Goal: Task Accomplishment & Management: Use online tool/utility

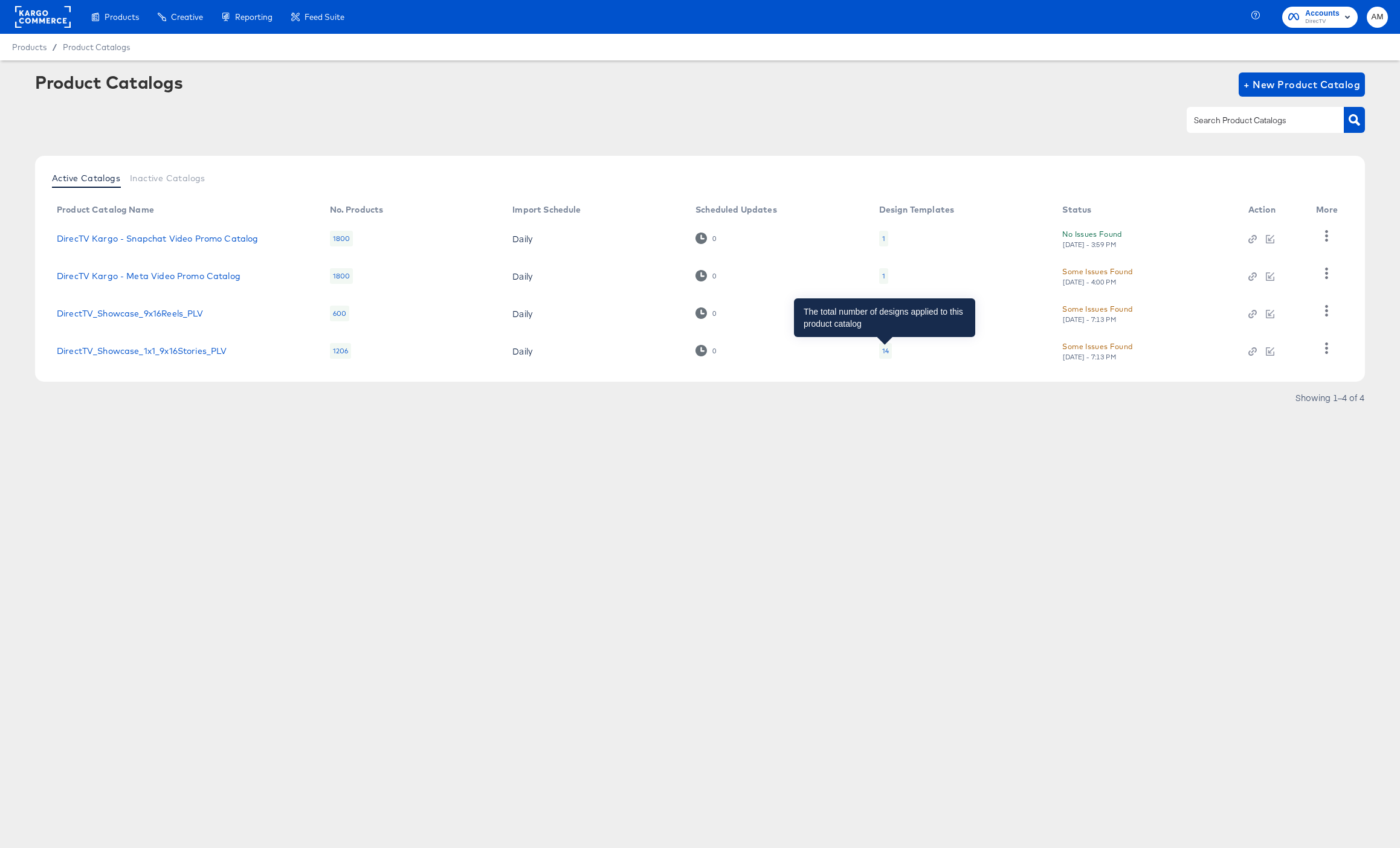
click at [882, 349] on div "14" at bounding box center [885, 350] width 7 height 10
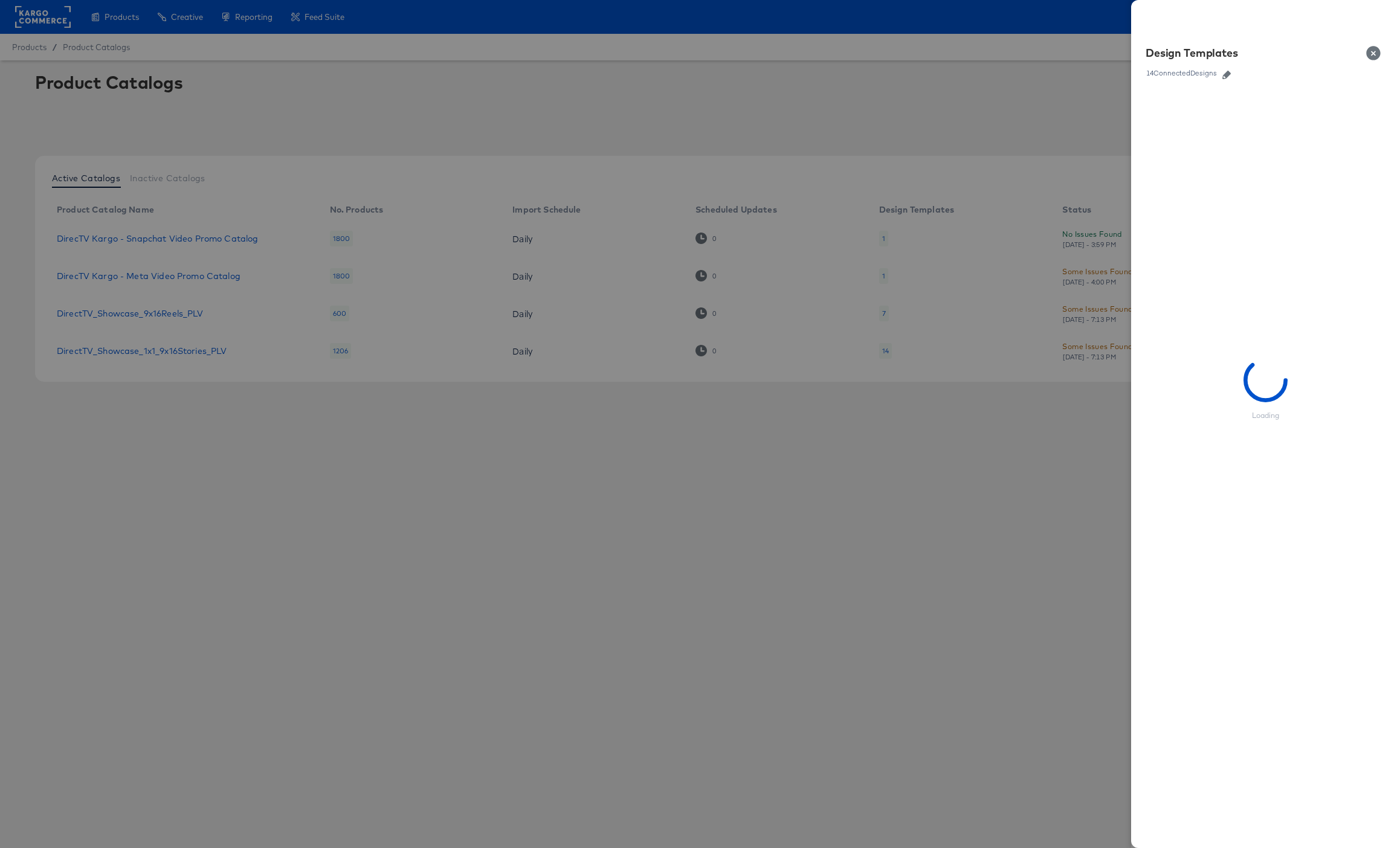
click at [1230, 75] on icon "button" at bounding box center [1226, 75] width 8 height 8
